Goal: Navigation & Orientation: Go to known website

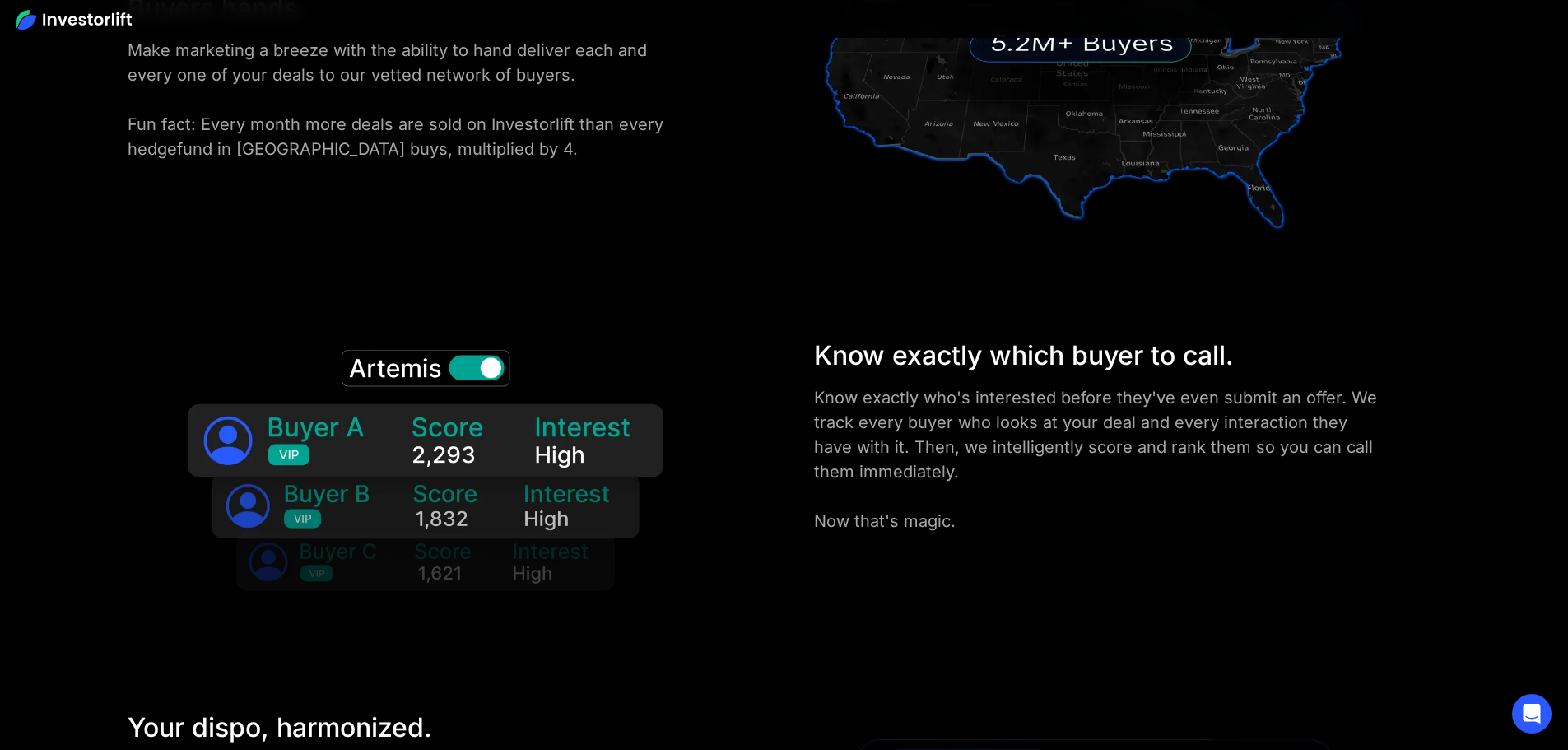
scroll to position [2469, 0]
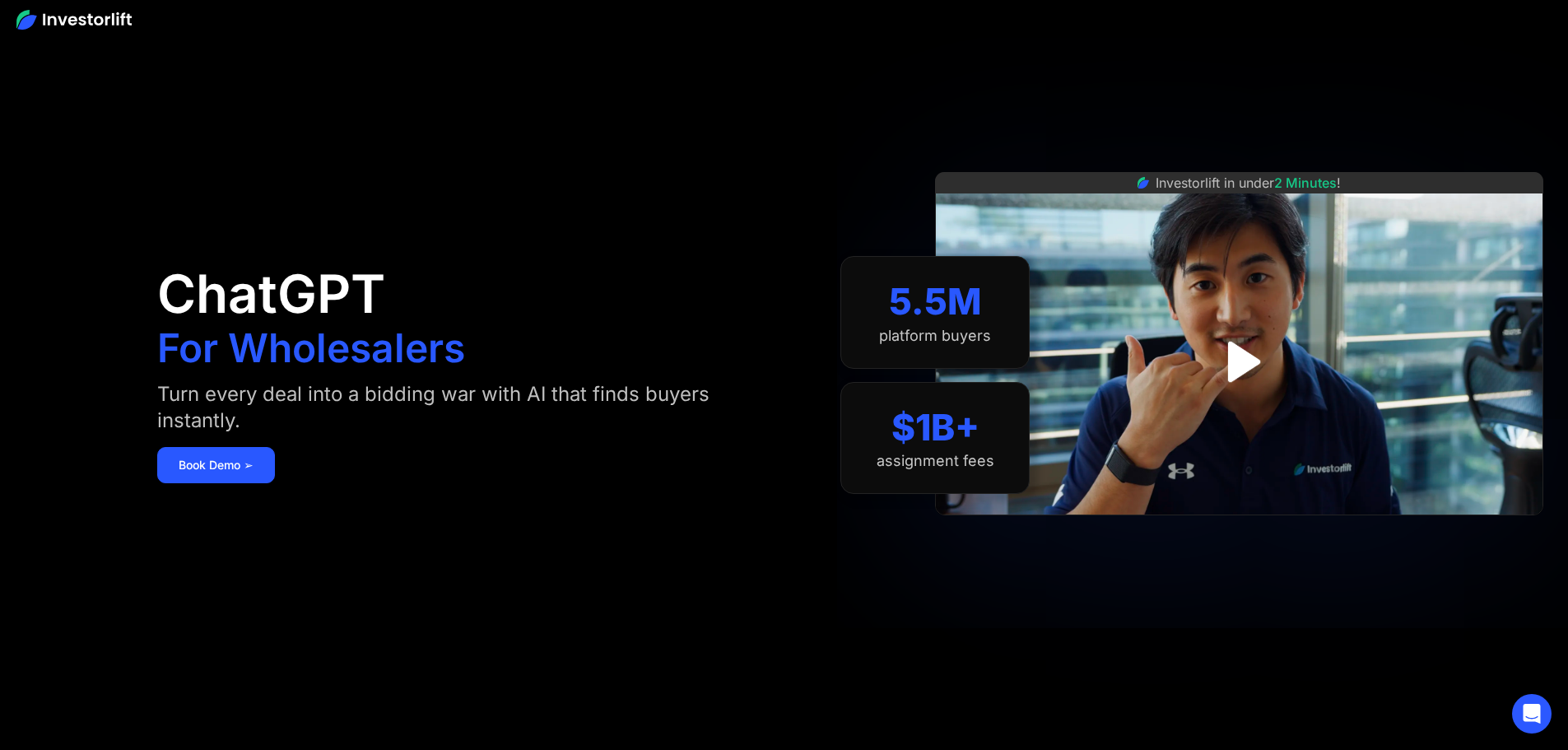
scroll to position [412, 0]
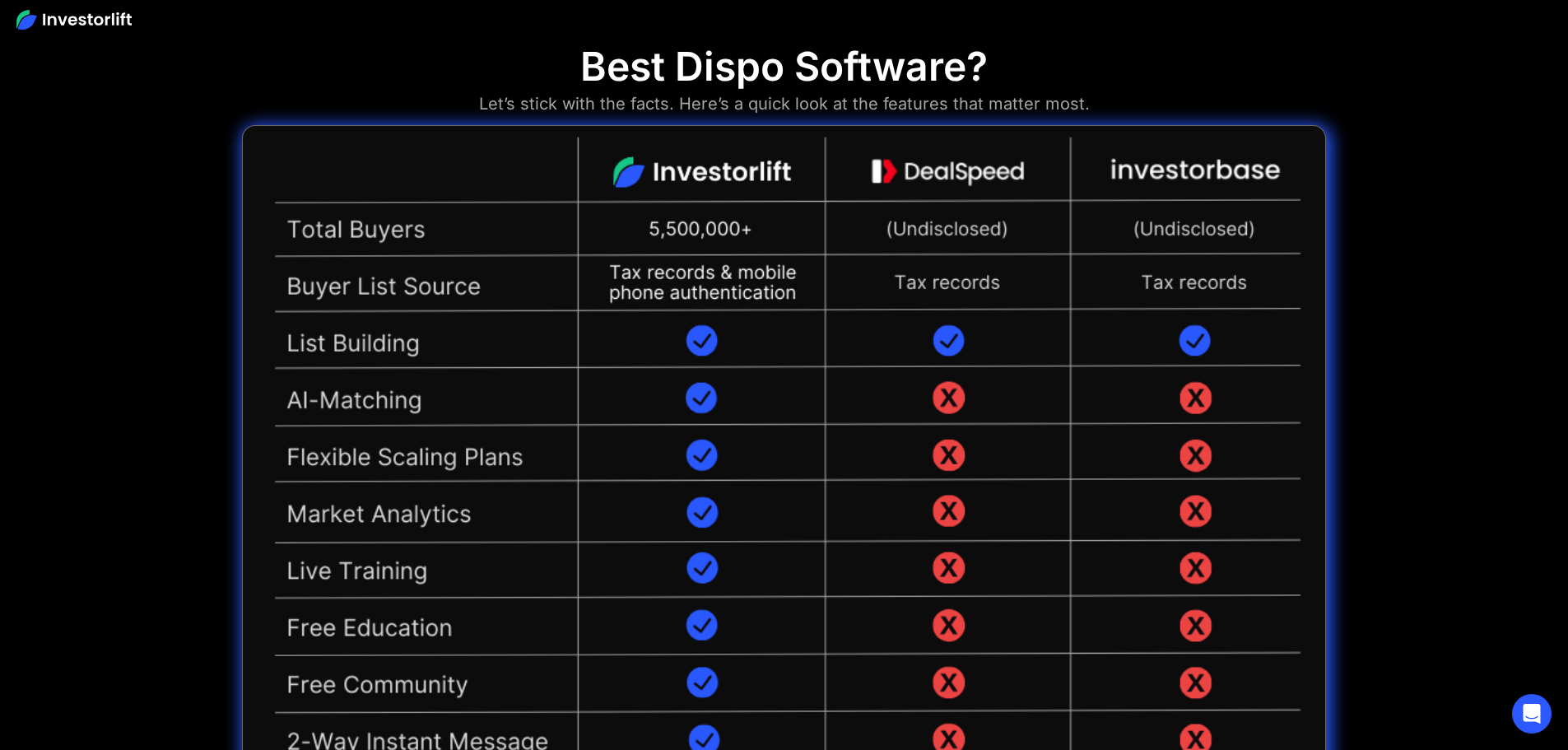
scroll to position [3816, 0]
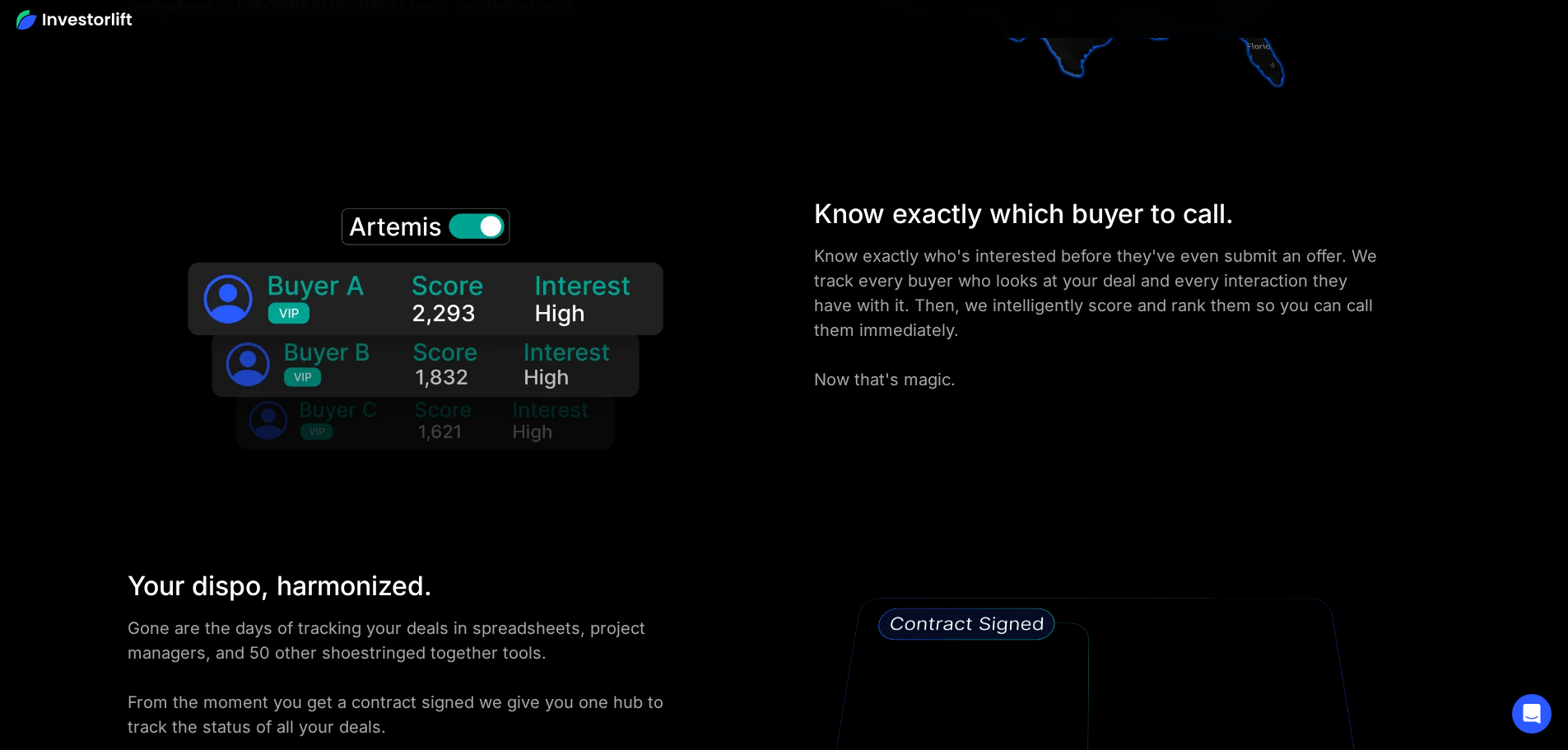
scroll to position [2829, 0]
